Goal: Information Seeking & Learning: Learn about a topic

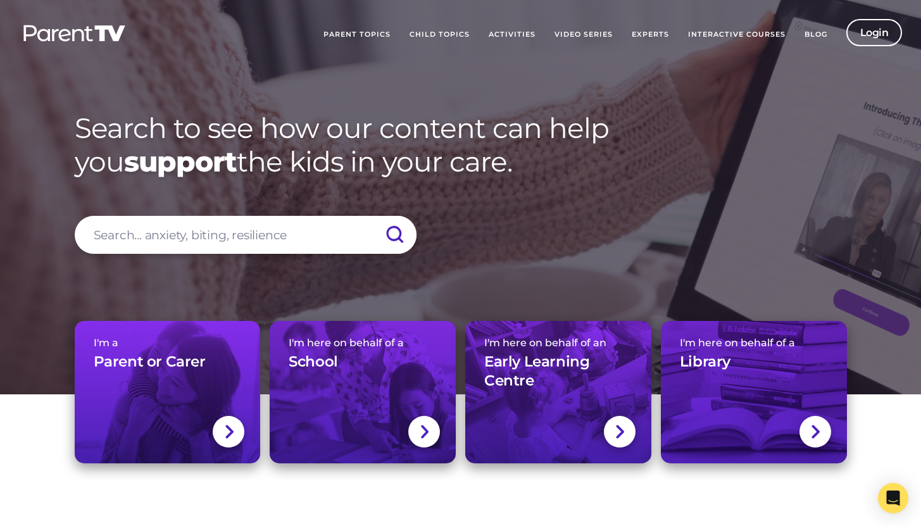
click at [241, 233] on input "search" at bounding box center [246, 235] width 342 height 38
click at [883, 30] on link "Login" at bounding box center [875, 32] width 56 height 27
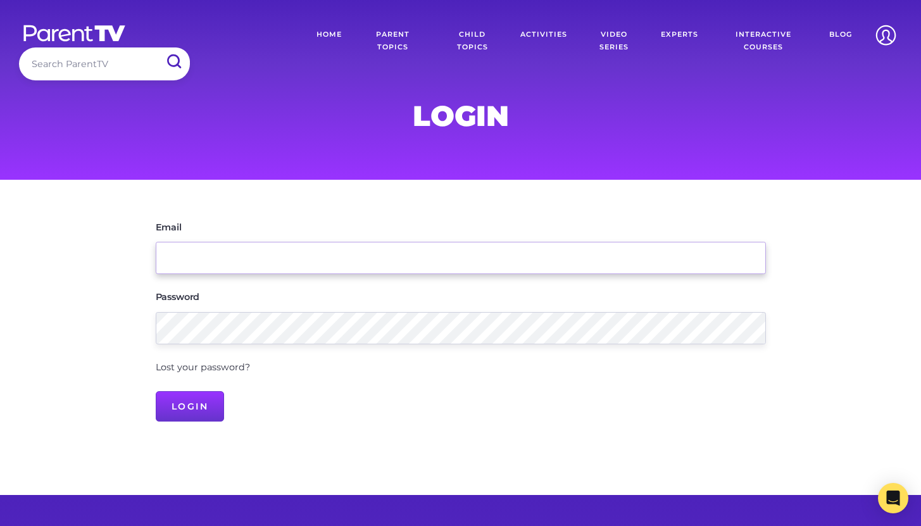
click at [321, 260] on input "Email" at bounding box center [461, 258] width 611 height 32
type input "[PERSON_NAME][EMAIL_ADDRESS][DOMAIN_NAME]"
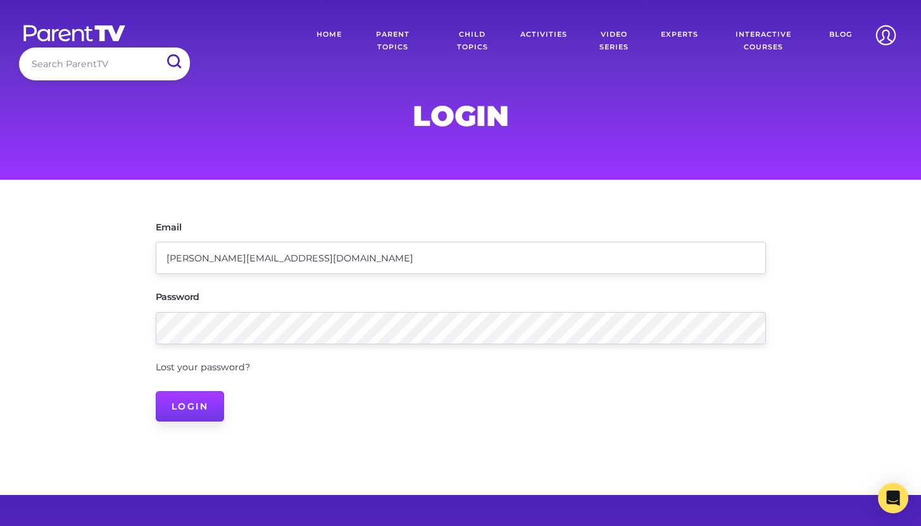
click at [208, 402] on input "Login" at bounding box center [190, 406] width 69 height 30
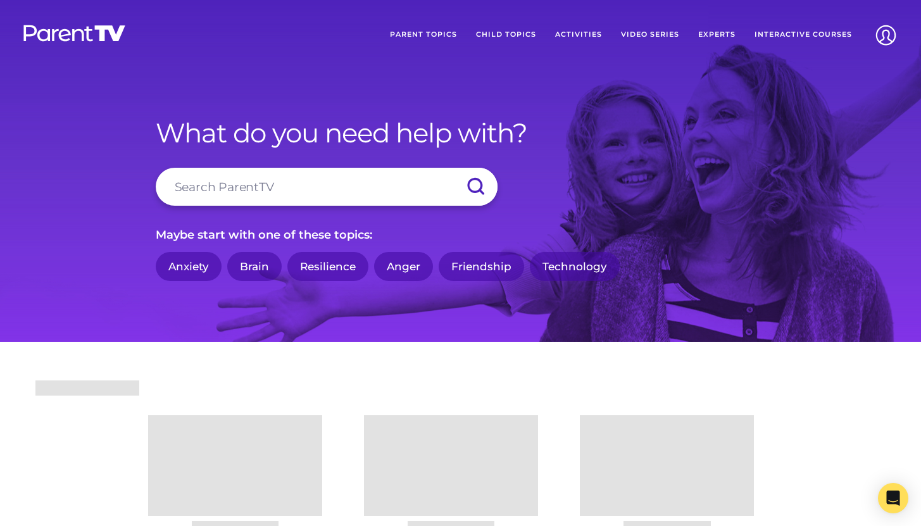
click at [75, 65] on header "Parent Topics Child Topics Activities Video Series Experts Interactive Courses …" at bounding box center [460, 35] width 921 height 70
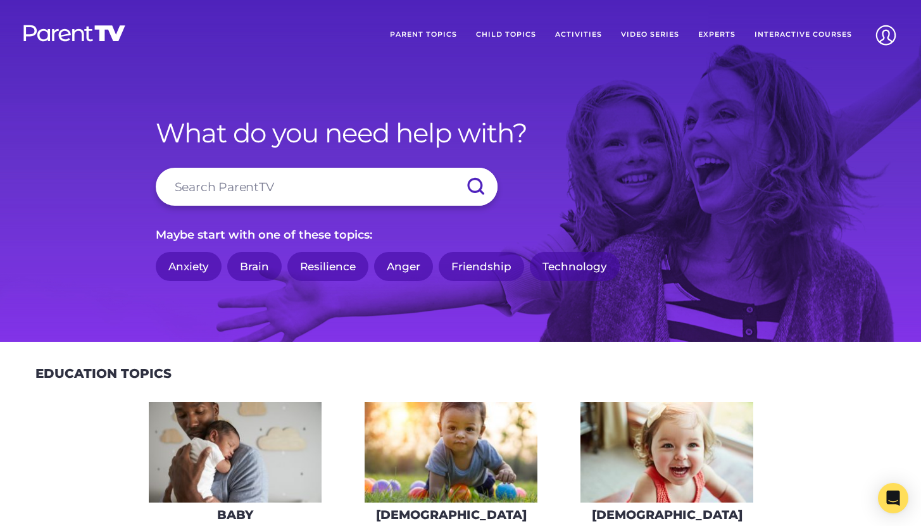
click at [239, 180] on input "search" at bounding box center [327, 187] width 342 height 38
type input "name it"
click at [453, 168] on input "submit" at bounding box center [475, 187] width 44 height 38
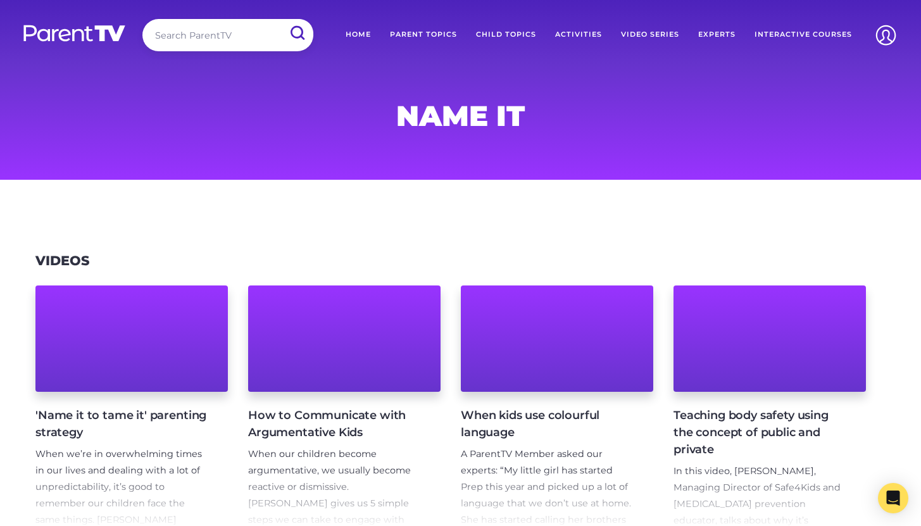
scroll to position [91, 0]
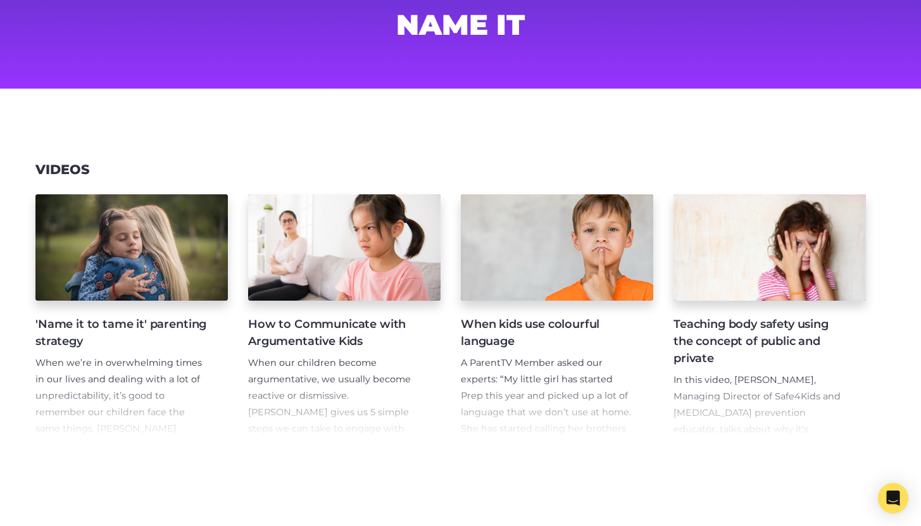
click at [173, 320] on h4 "'Name it to tame it' parenting strategy" at bounding box center [121, 333] width 172 height 34
